Goal: Transaction & Acquisition: Subscribe to service/newsletter

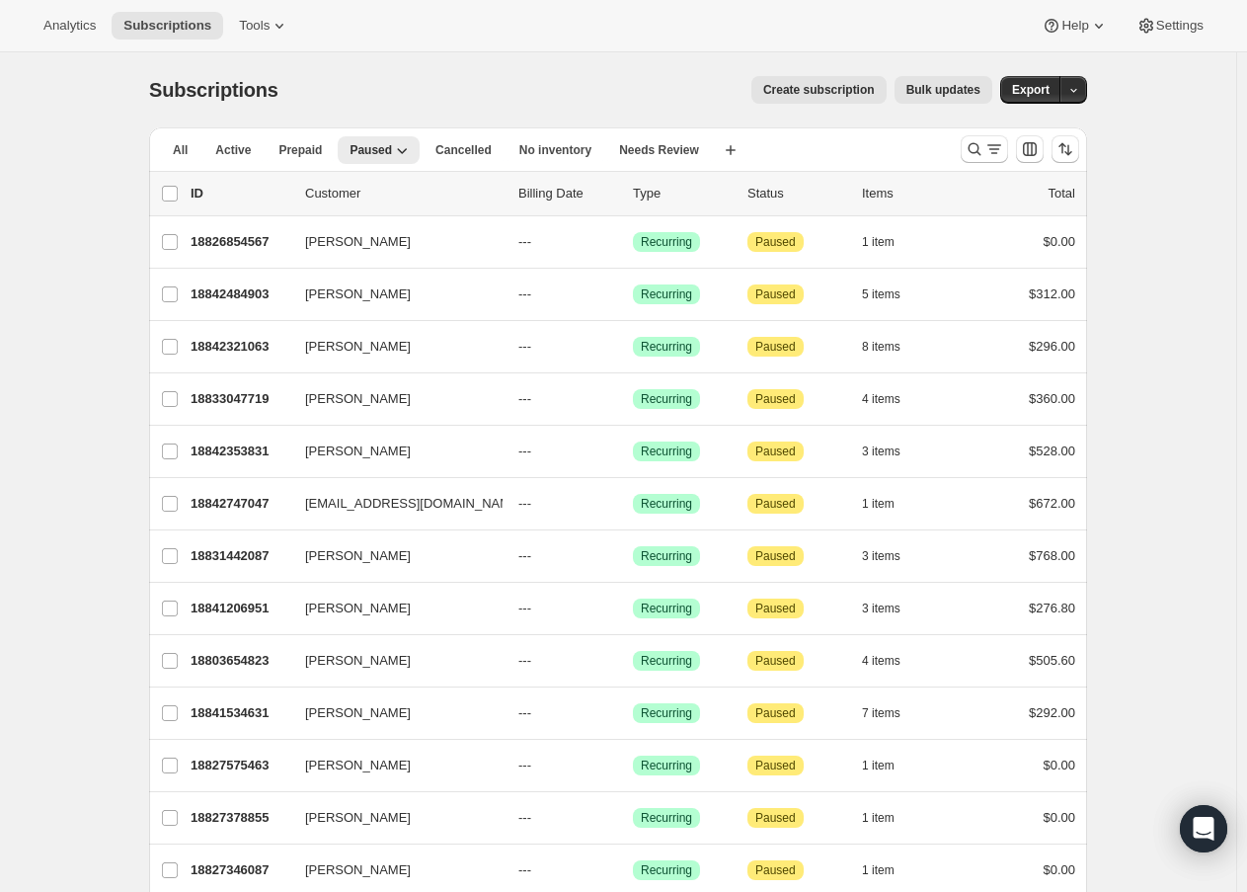
click at [727, 8] on div "Analytics Subscriptions Tools Help Settings" at bounding box center [623, 26] width 1247 height 52
click at [858, 95] on span "Create subscription" at bounding box center [819, 90] width 112 height 16
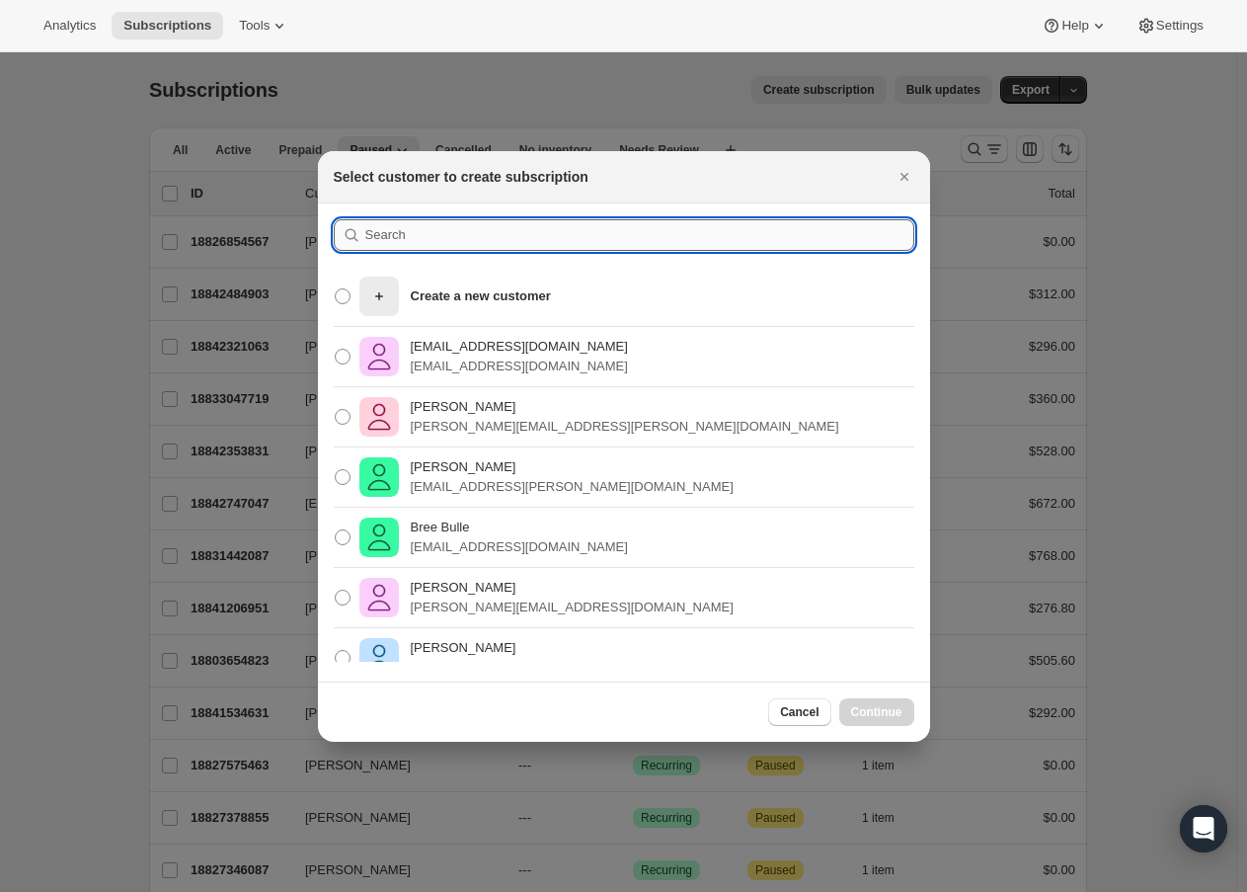
click at [739, 236] on input ":rc:" at bounding box center [639, 235] width 549 height 32
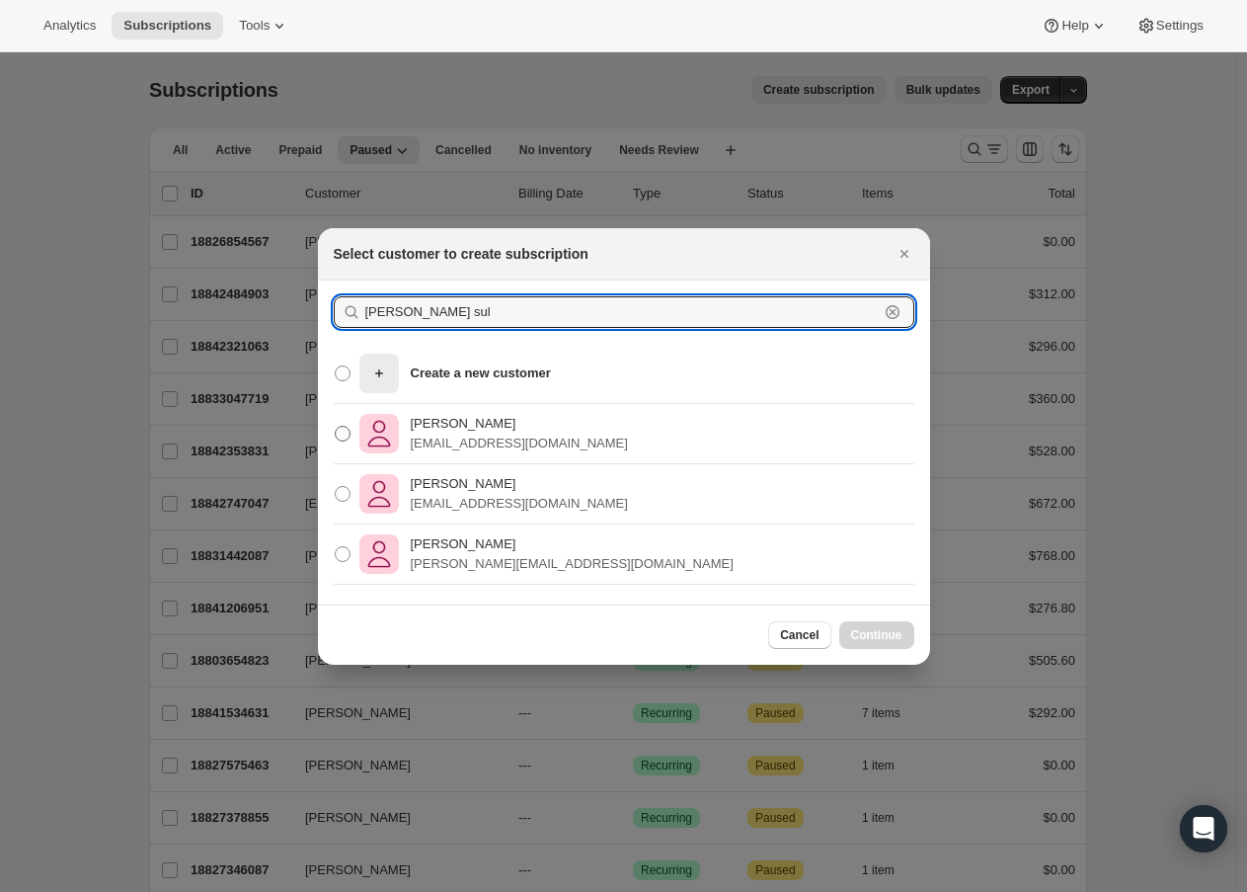
type input "[PERSON_NAME] sul"
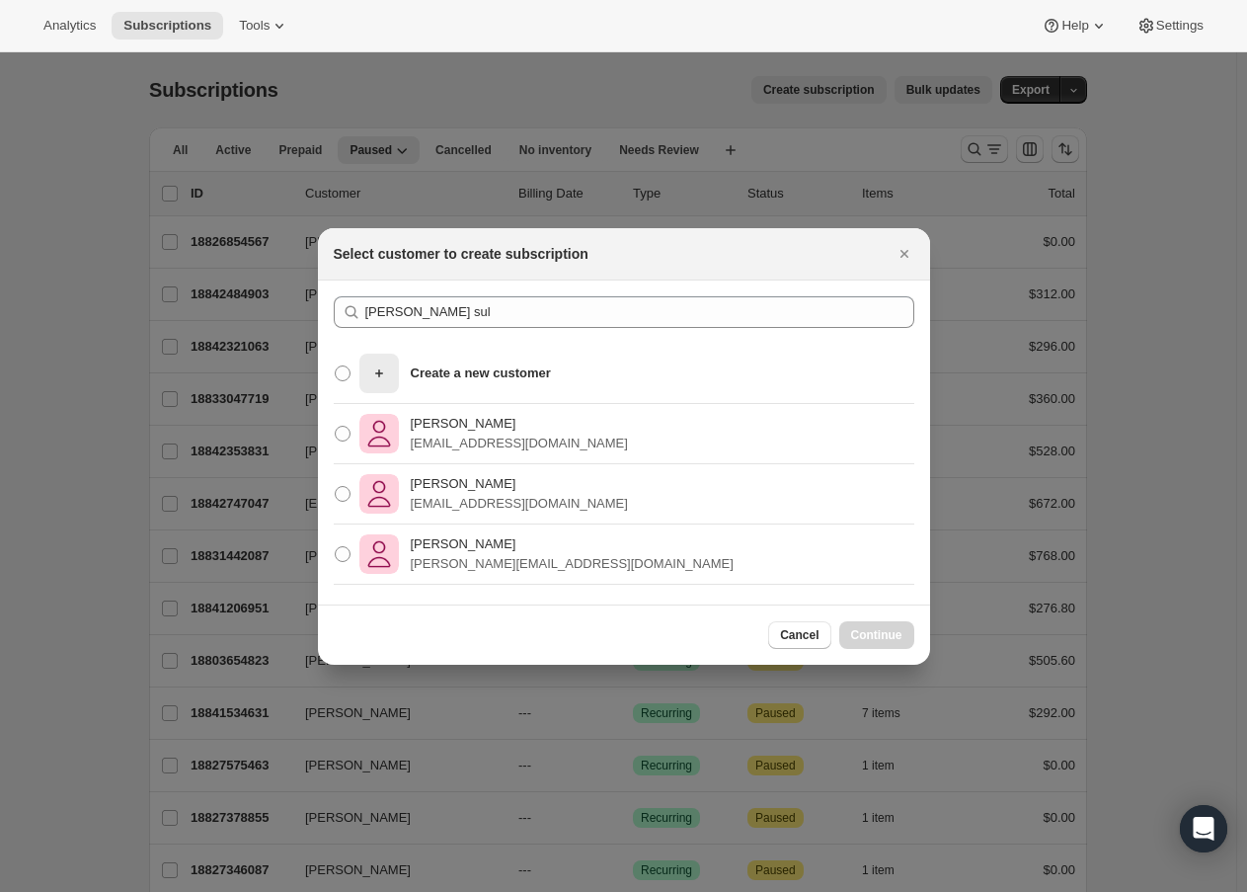
drag, startPoint x: 449, startPoint y: 445, endPoint x: 1038, endPoint y: 611, distance: 611.5
click at [454, 446] on p "[EMAIL_ADDRESS][DOMAIN_NAME]" at bounding box center [519, 444] width 217 height 20
click at [422, 415] on p "[PERSON_NAME]" at bounding box center [519, 424] width 217 height 20
click at [336, 426] on input "[PERSON_NAME] [EMAIL_ADDRESS][DOMAIN_NAME]" at bounding box center [335, 426] width 1 height 1
radio input "true"
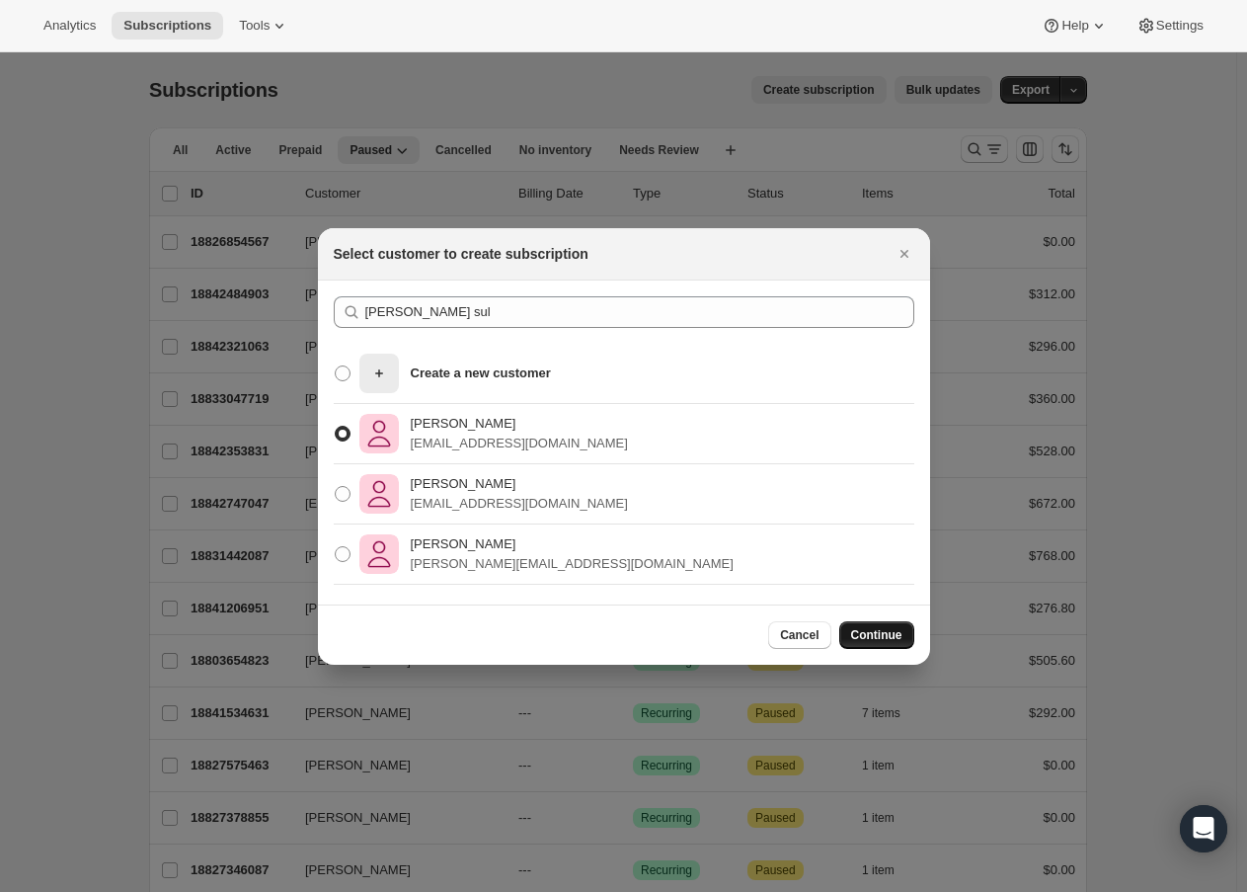
click at [877, 625] on button "Continue" at bounding box center [876, 635] width 75 height 28
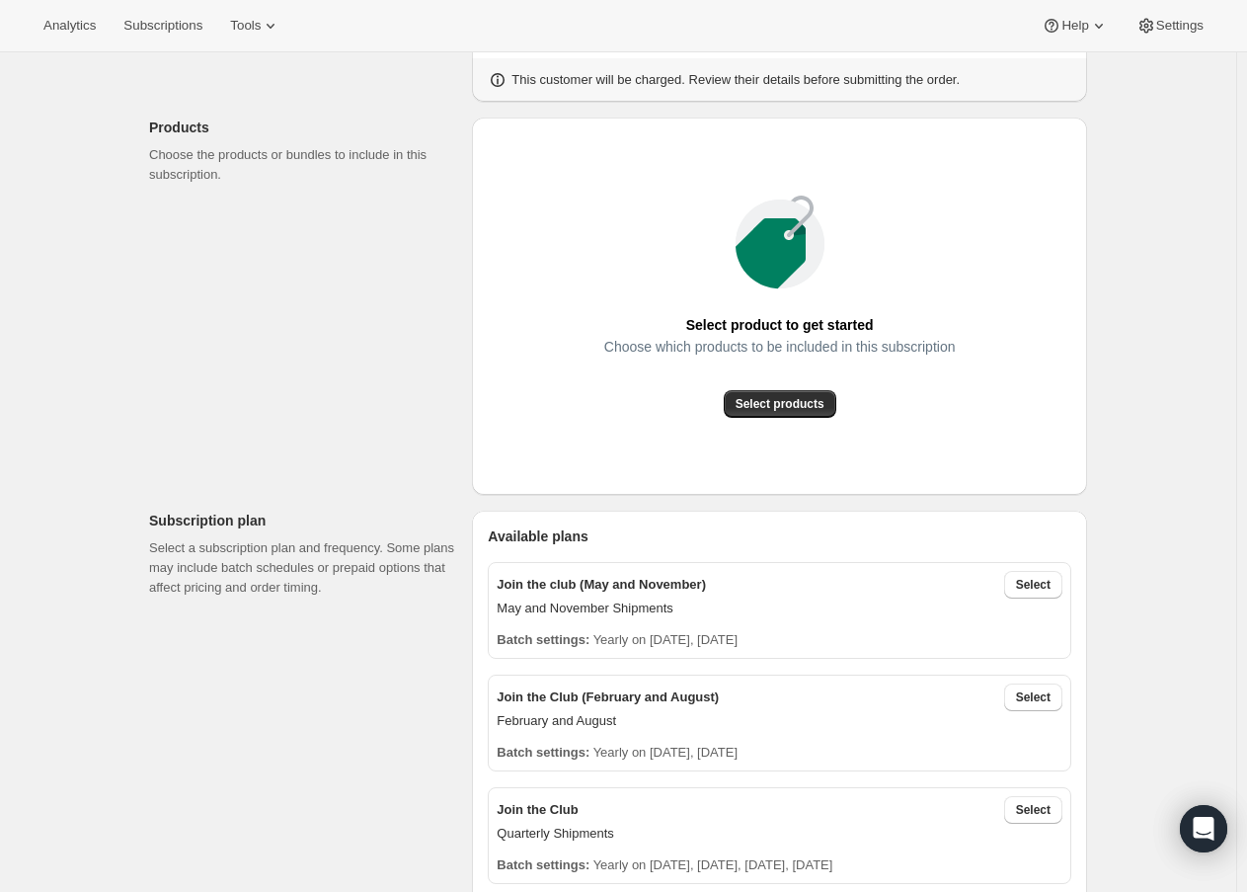
scroll to position [198, 0]
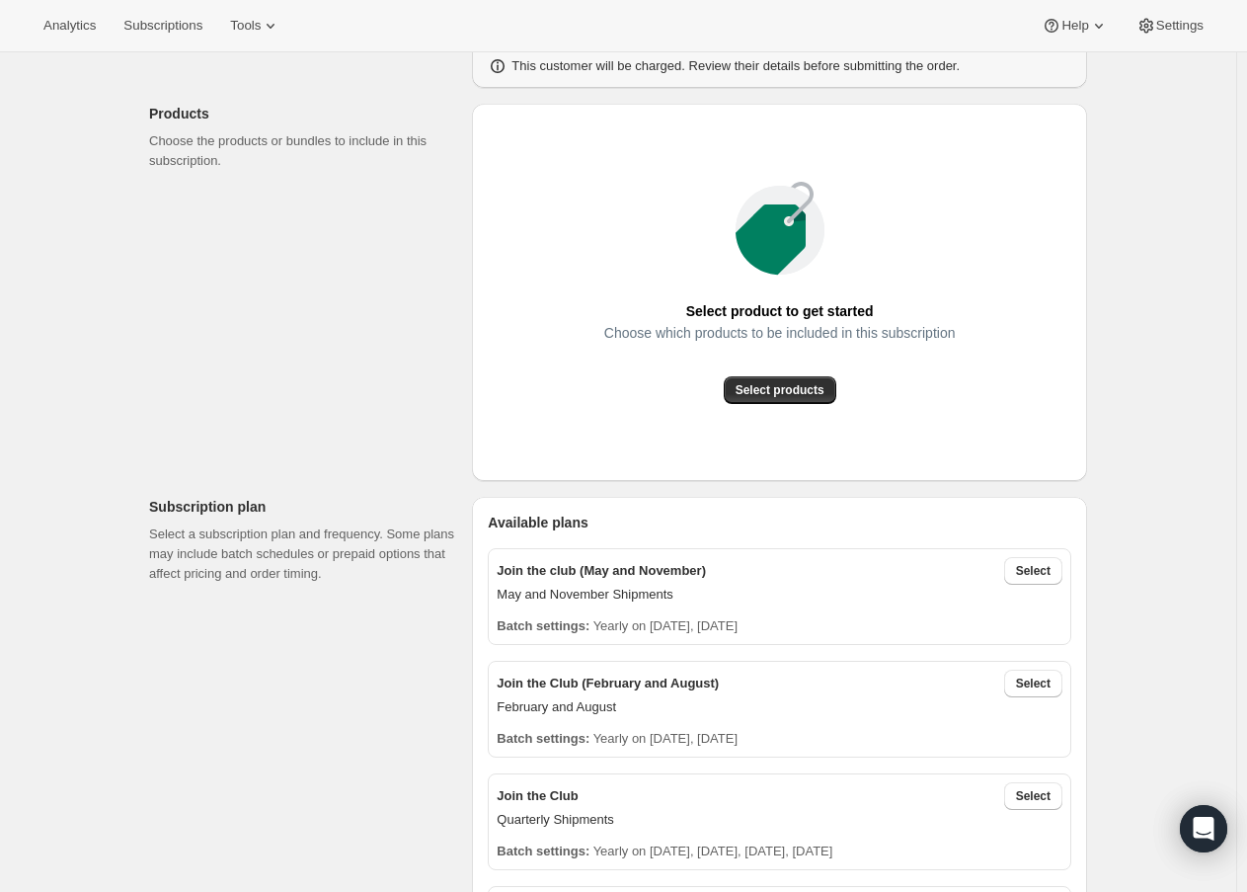
click at [807, 408] on div "Select product to get started Choose which products to be included in this subs…" at bounding box center [780, 292] width 584 height 346
click at [819, 381] on button "Select products" at bounding box center [780, 390] width 113 height 28
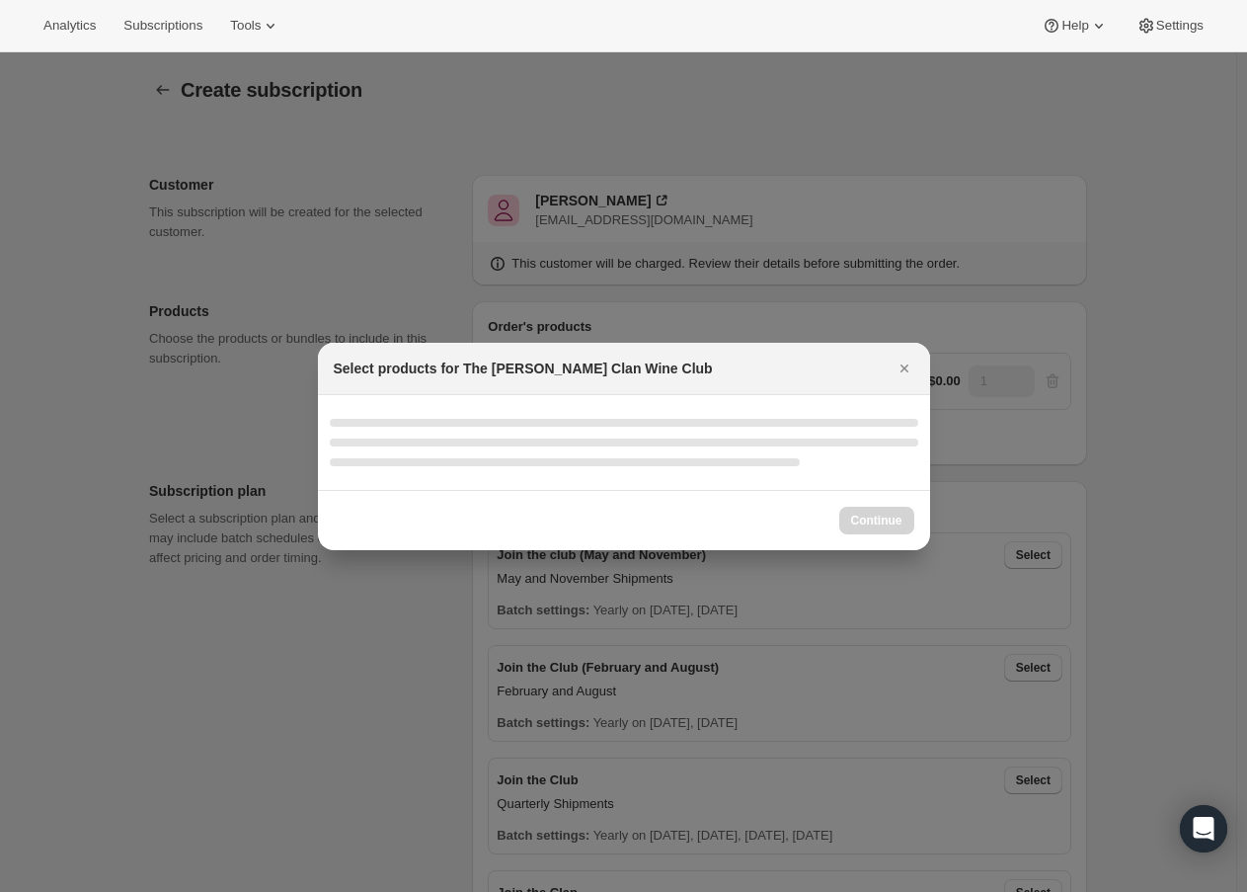
scroll to position [0, 0]
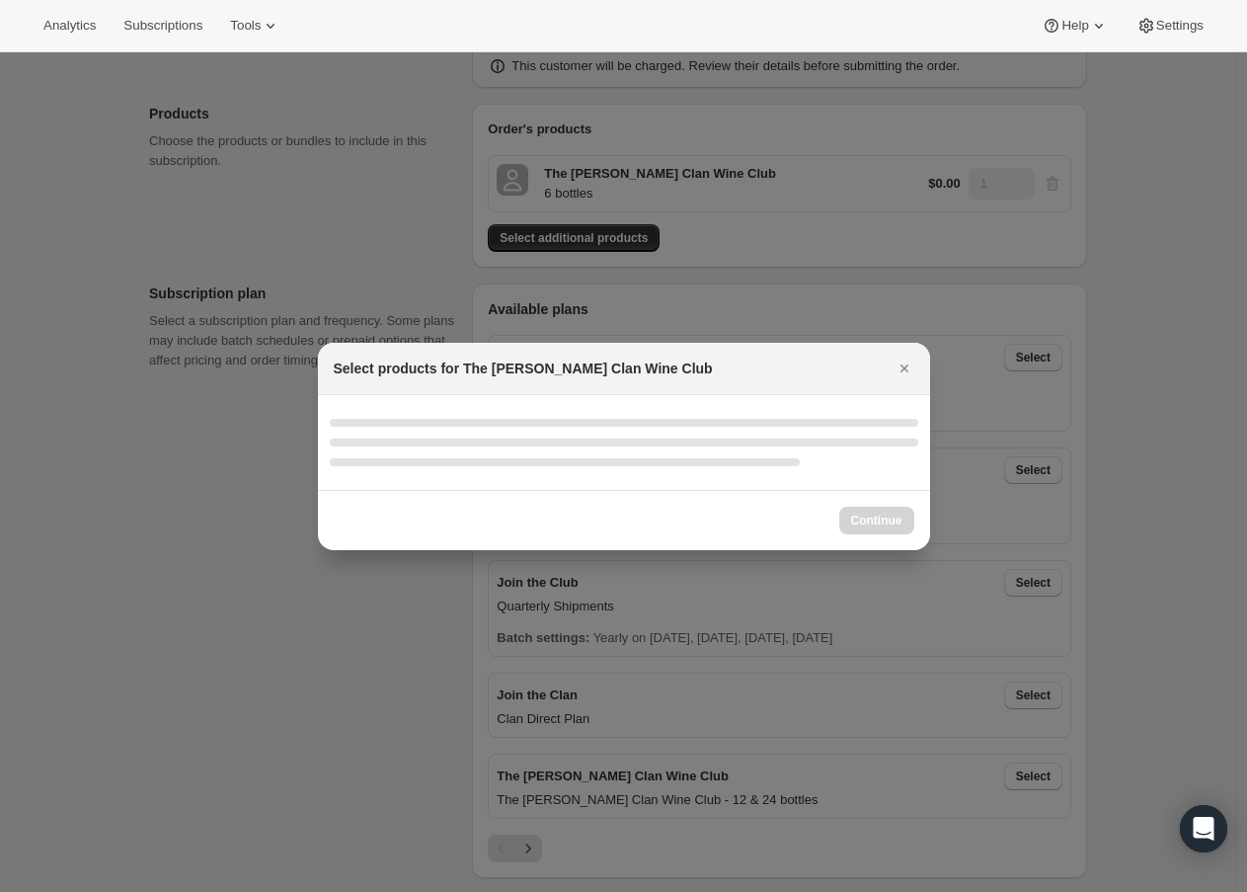
click at [706, 438] on div ":rcf:" at bounding box center [624, 442] width 589 height 8
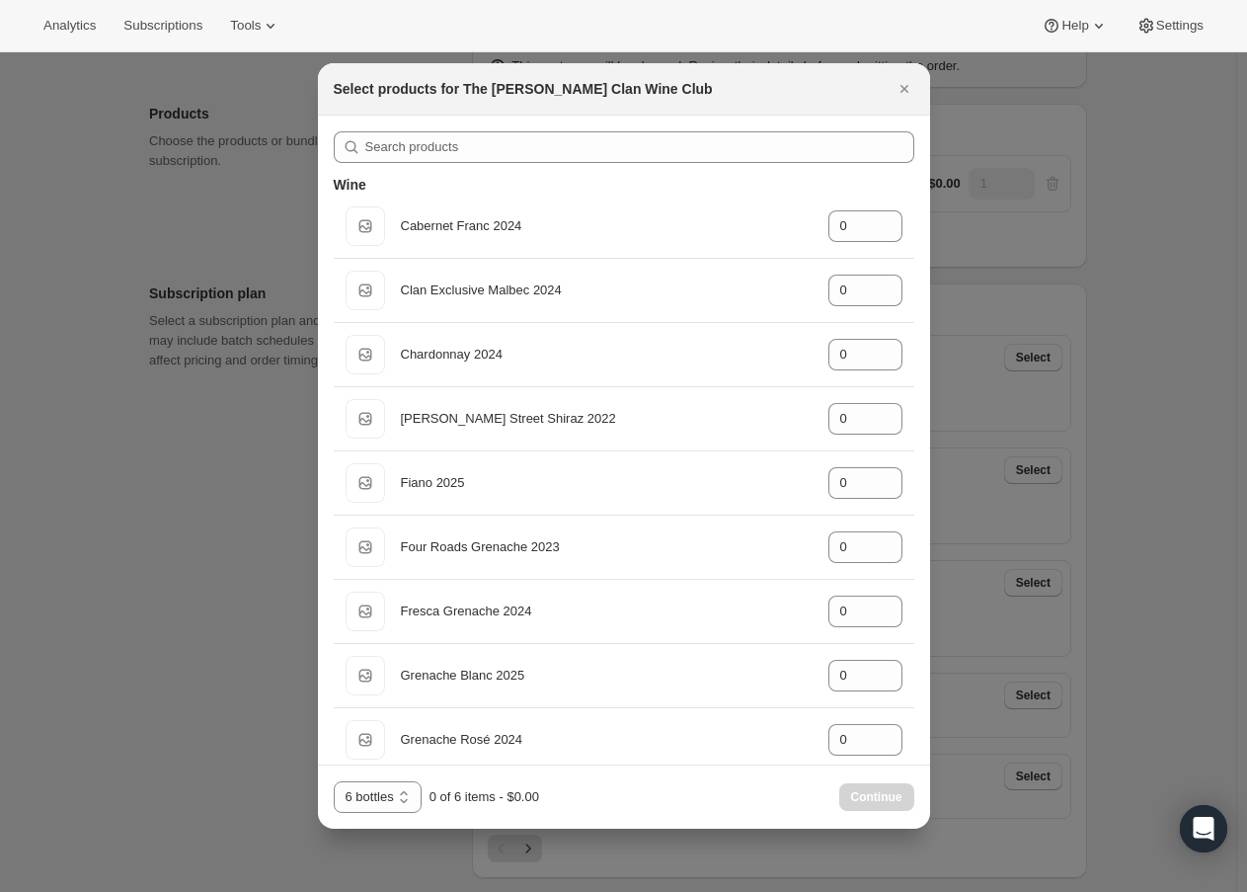
click at [845, 85] on div "Select products for The [PERSON_NAME] Clan Wine Club" at bounding box center [606, 89] width 545 height 20
drag, startPoint x: 849, startPoint y: 99, endPoint x: 855, endPoint y: 121, distance: 23.5
click at [849, 99] on div "Select products for The [PERSON_NAME] Clan Wine Club" at bounding box center [624, 89] width 612 height 52
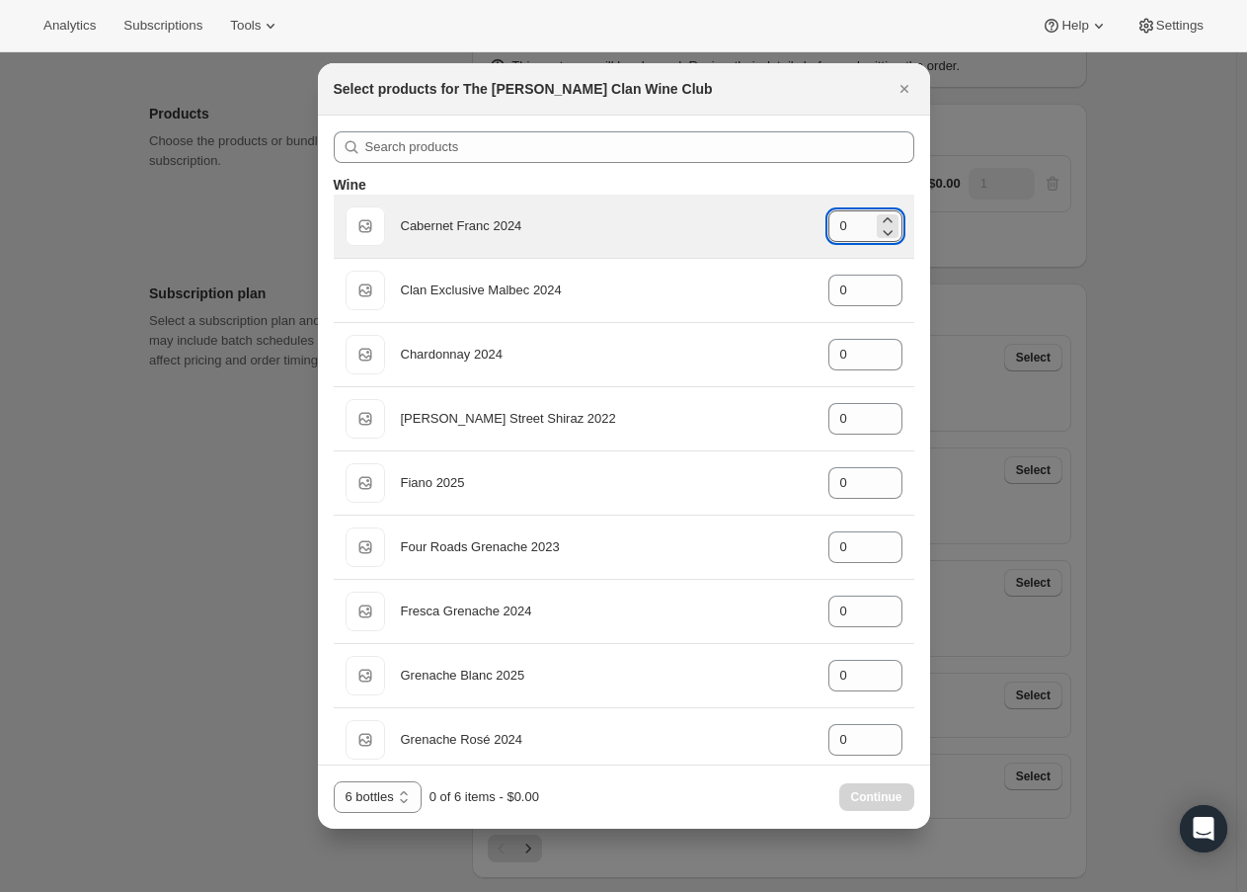
click at [848, 230] on div "0" at bounding box center [866, 226] width 74 height 32
click at [884, 219] on icon ":rcf:" at bounding box center [888, 220] width 20 height 20
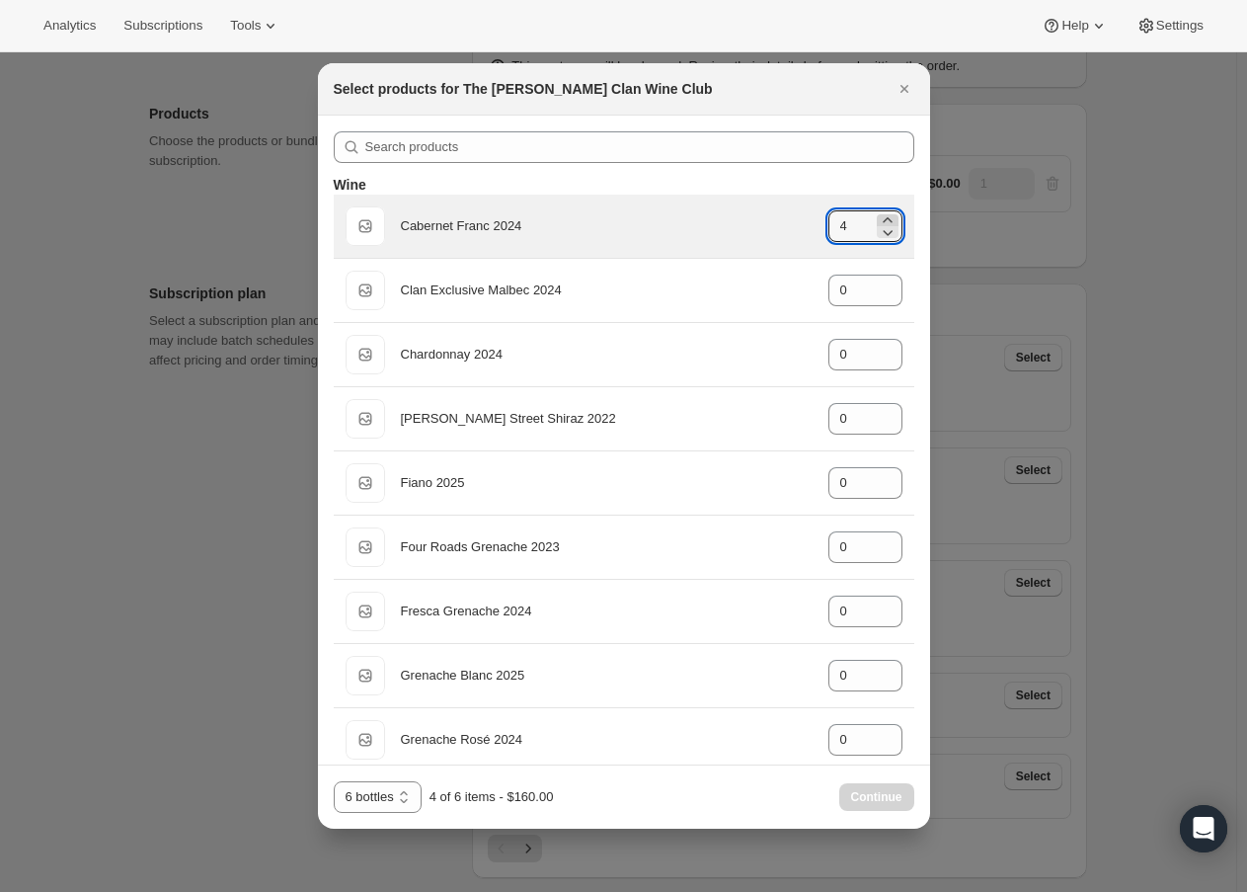
click at [884, 219] on icon ":rcf:" at bounding box center [888, 220] width 20 height 20
type input "6"
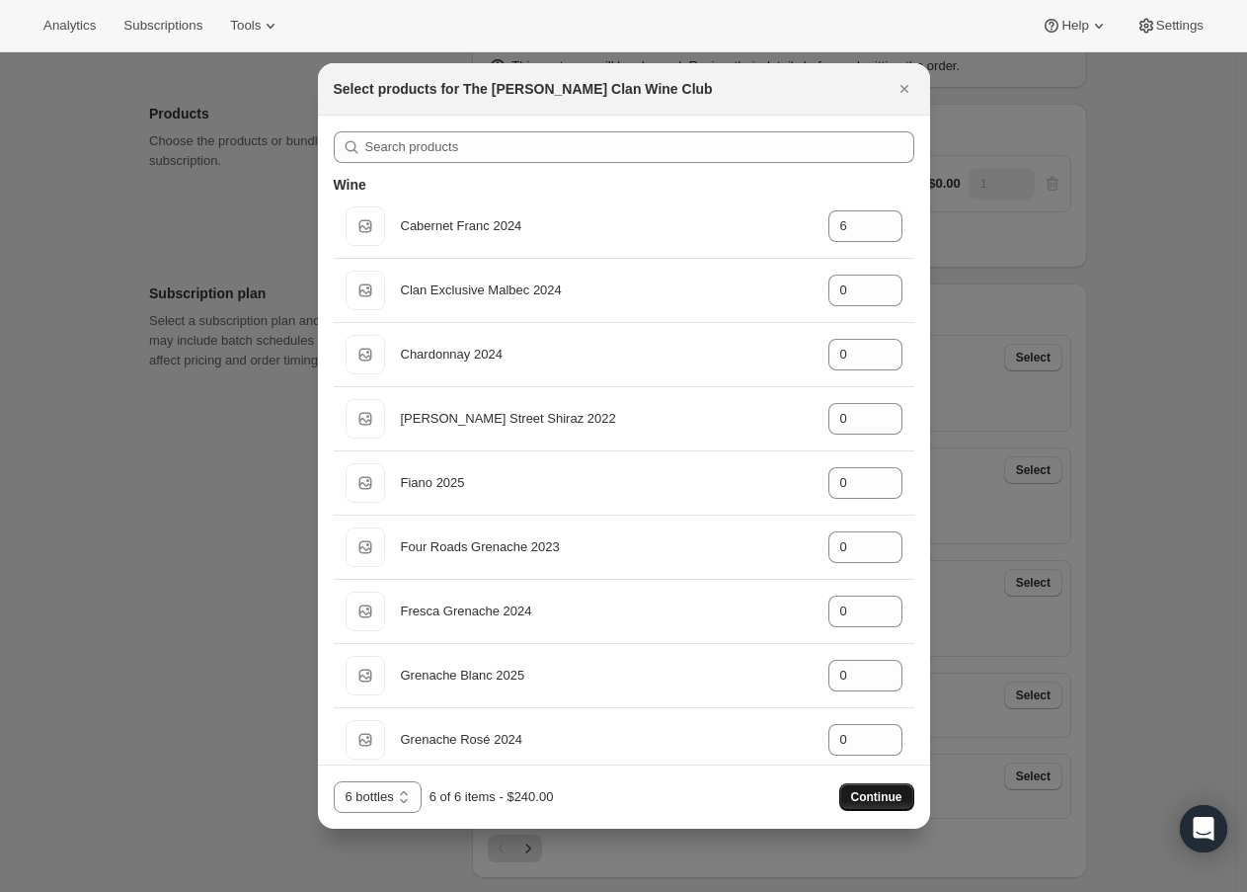
click at [888, 807] on button "Continue" at bounding box center [876, 797] width 75 height 28
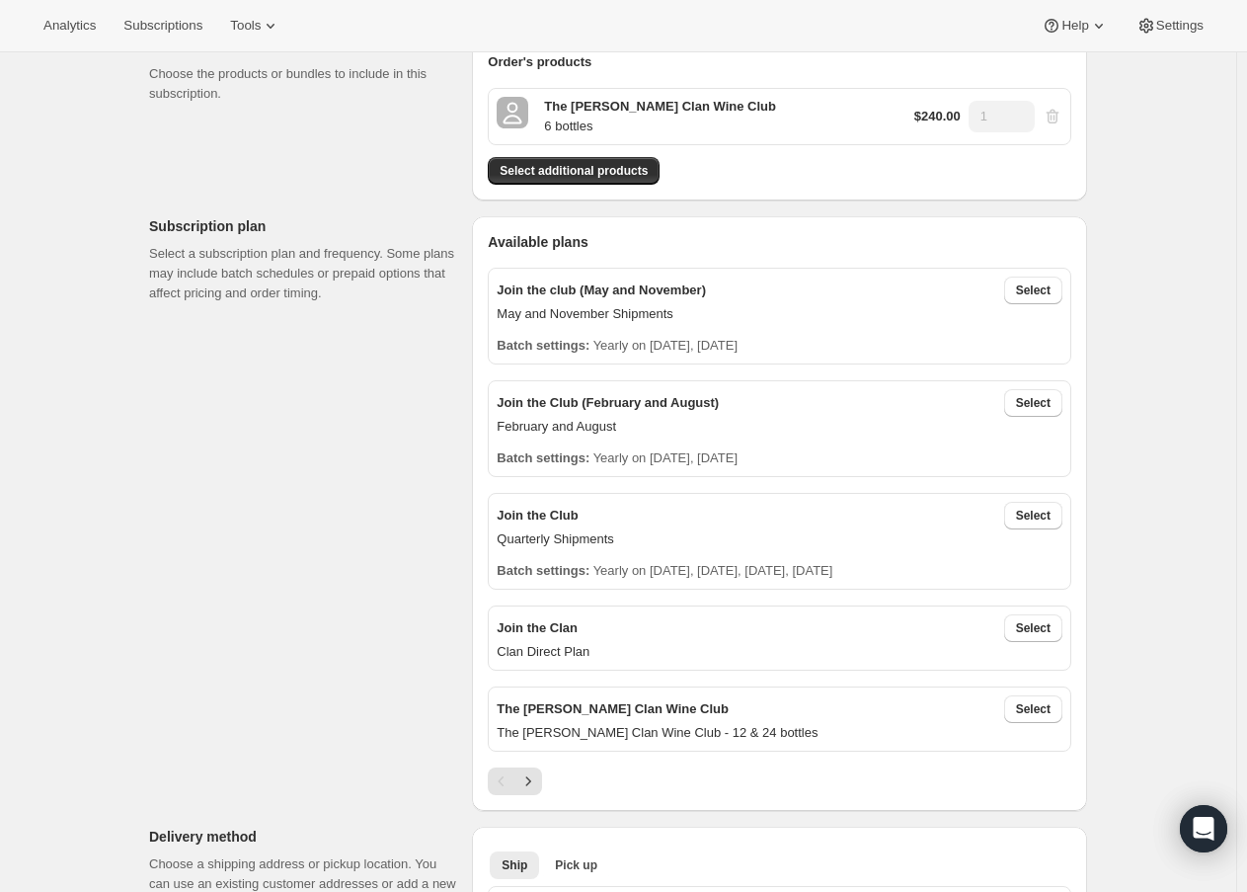
scroll to position [296, 0]
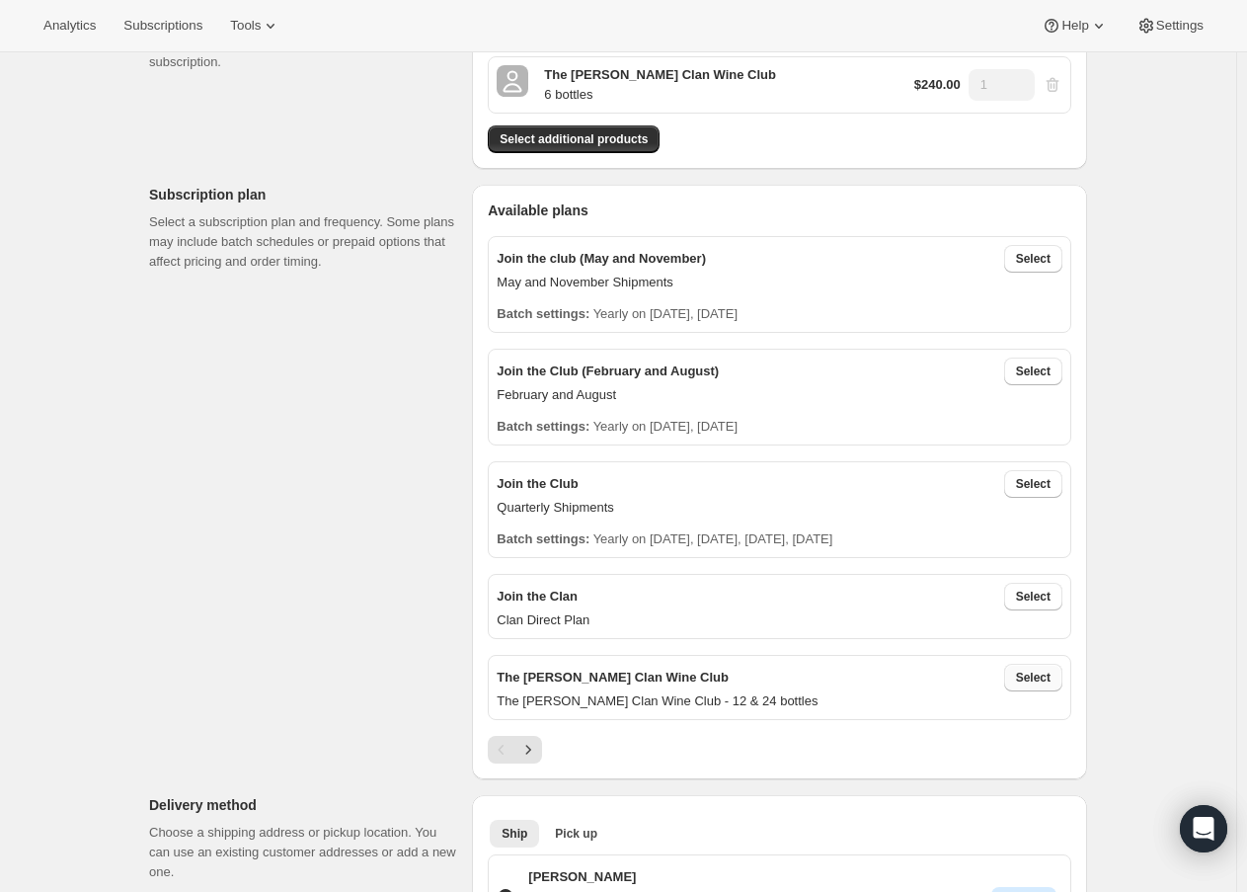
click at [1041, 683] on span "Select" at bounding box center [1033, 678] width 35 height 16
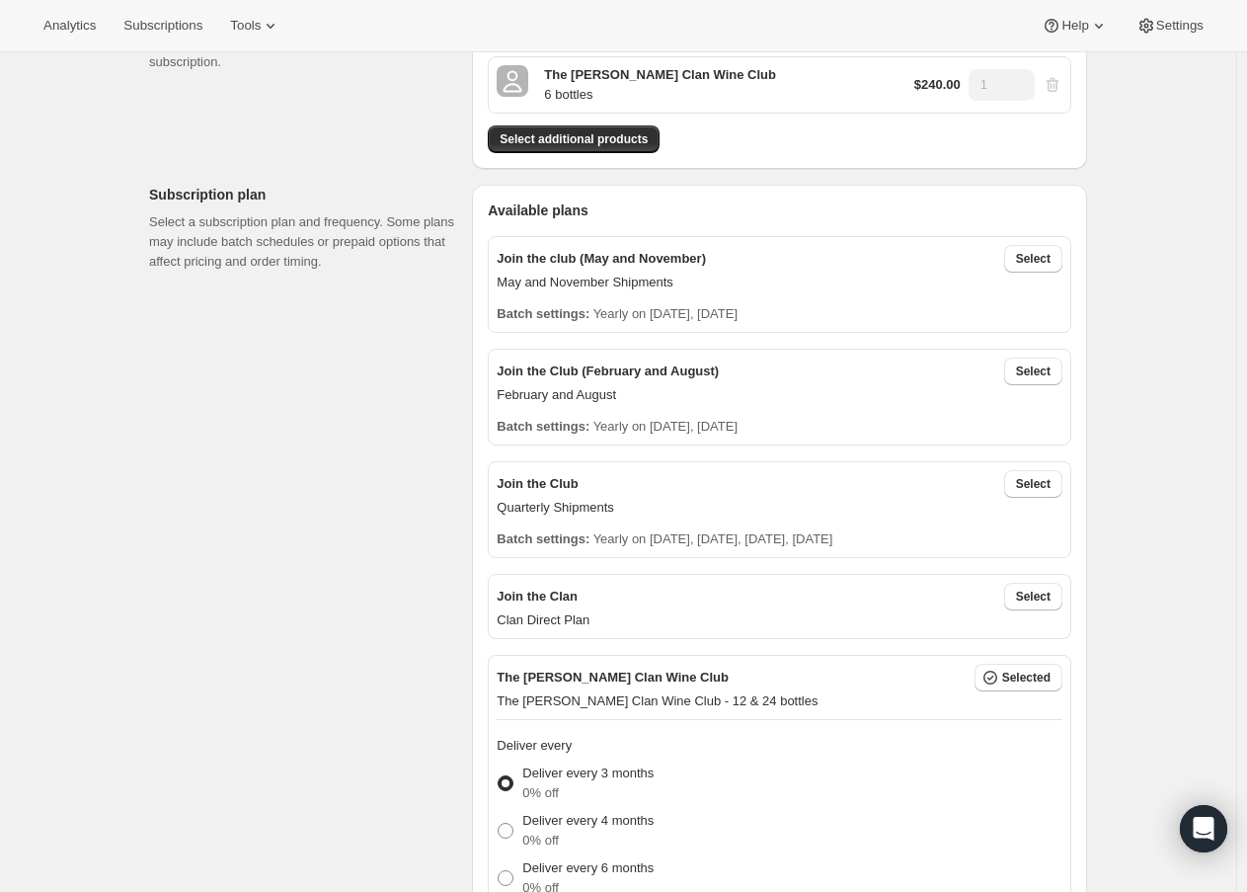
click at [965, 799] on div "Deliver every 3 months 0% off" at bounding box center [780, 782] width 566 height 47
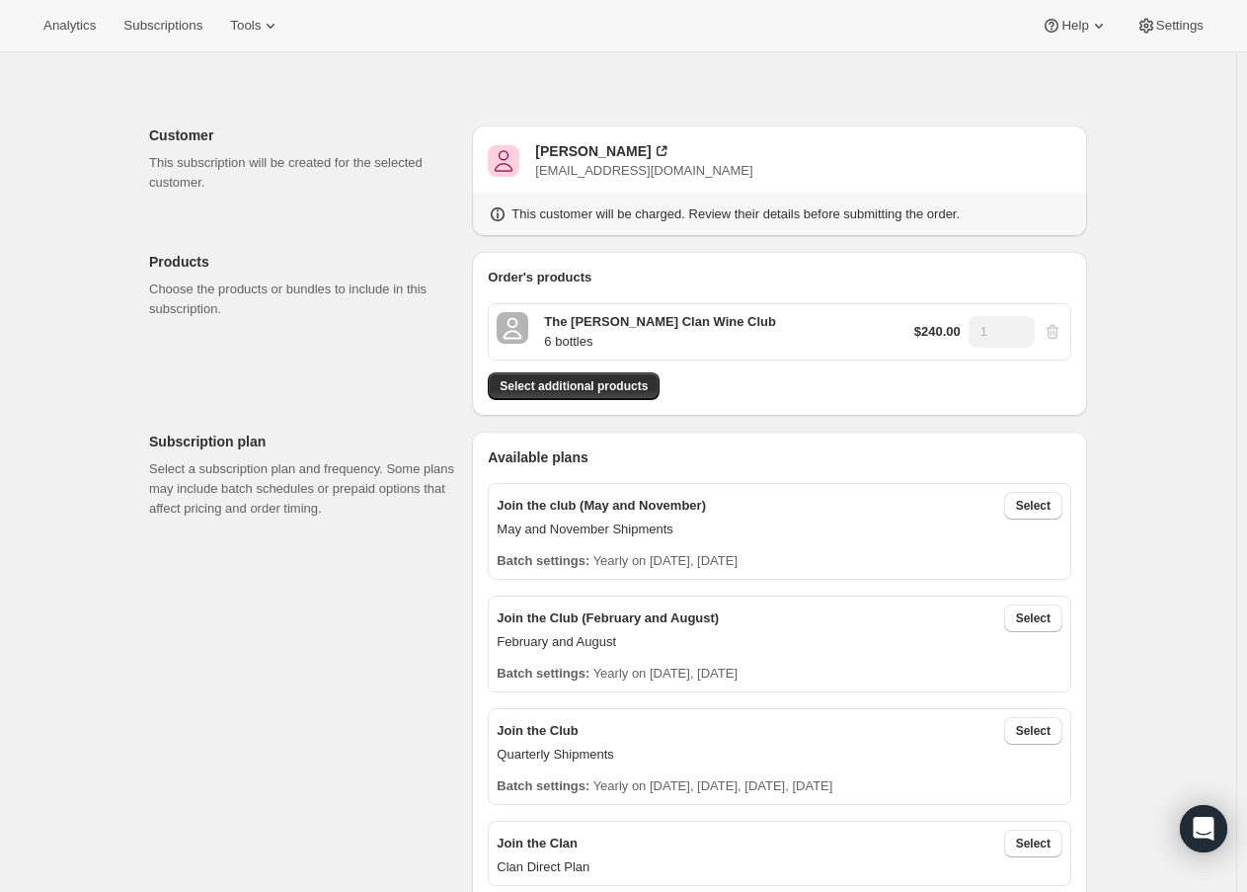
scroll to position [0, 0]
